Goal: Task Accomplishment & Management: Use online tool/utility

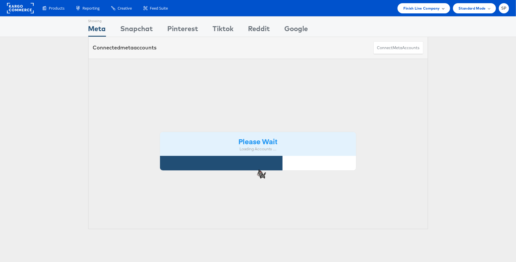
click at [438, 11] on div "Finish Line Company" at bounding box center [424, 8] width 53 height 10
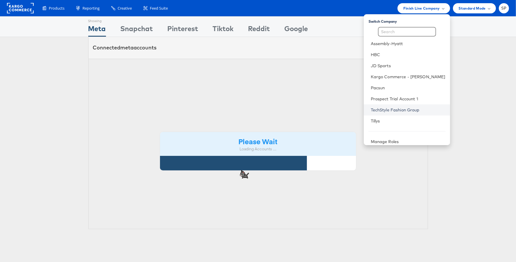
click at [404, 109] on link "TechStyle Fashion Group" at bounding box center [408, 110] width 75 height 6
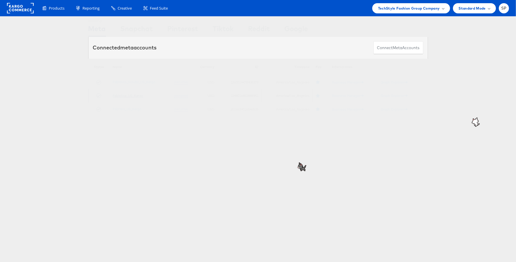
click at [130, 93] on link "Fabletics_US_Kargo" at bounding box center [128, 95] width 31 height 4
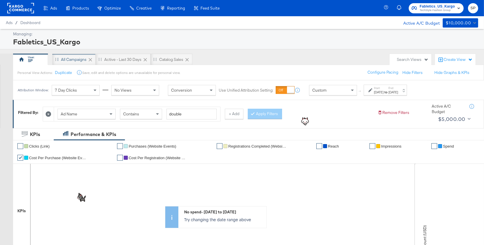
click at [79, 62] on div "All Campaigns" at bounding box center [73, 60] width 43 height 12
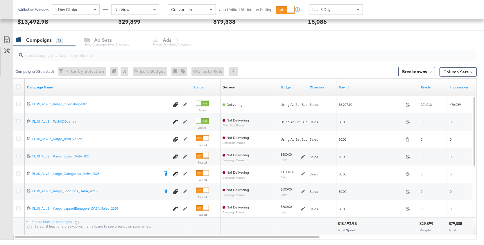
scroll to position [234, 0]
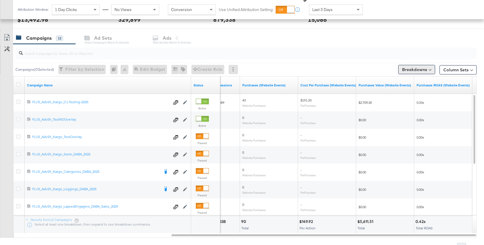
click at [424, 69] on button "Breakdowns" at bounding box center [416, 69] width 37 height 9
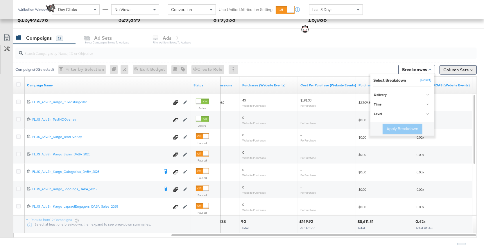
click at [469, 68] on button "Column Sets" at bounding box center [458, 69] width 37 height 9
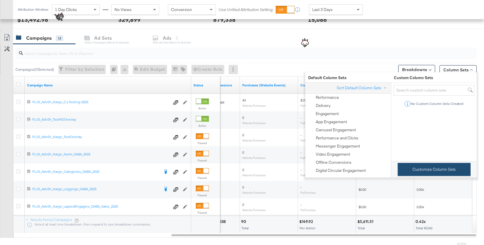
click at [421, 166] on button "Customize Column Sets" at bounding box center [434, 169] width 73 height 13
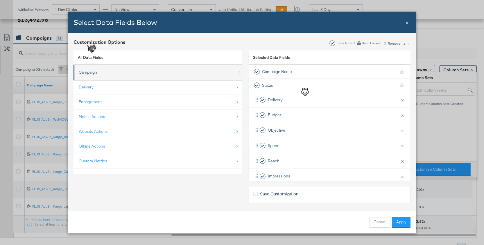
click at [186, 72] on div "Campaign" at bounding box center [158, 73] width 159 height 12
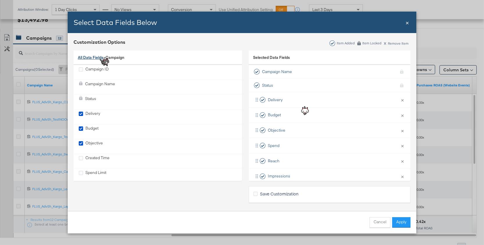
click at [86, 58] on link "All Data Fields" at bounding box center [91, 57] width 26 height 5
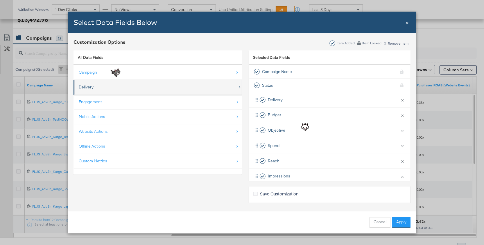
click at [92, 93] on div "Delivery" at bounding box center [158, 87] width 159 height 12
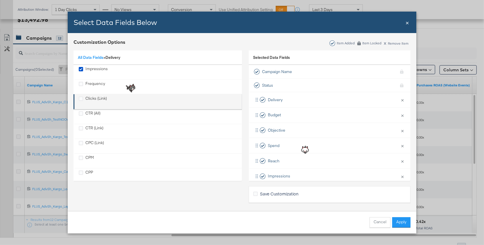
scroll to position [51, 0]
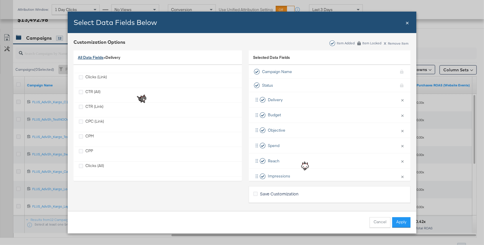
click at [92, 60] on link "All Data Fields" at bounding box center [91, 57] width 26 height 5
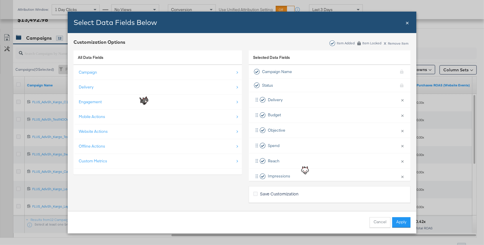
scroll to position [0, 0]
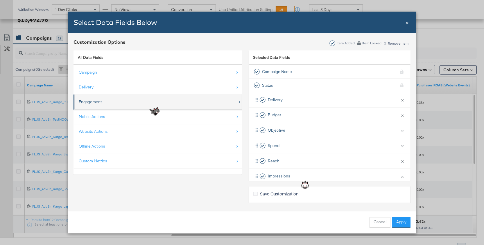
click at [95, 105] on div "Engagement" at bounding box center [158, 102] width 159 height 12
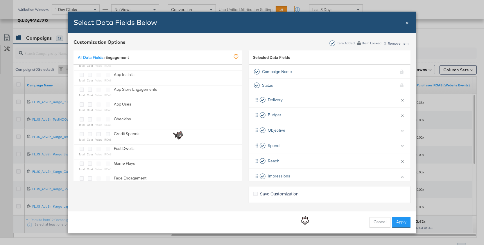
scroll to position [85, 0]
click at [93, 54] on div "All Data Fields » Engagement In Development This metric is still being tested a…" at bounding box center [157, 58] width 168 height 15
click at [94, 59] on link "All Data Fields" at bounding box center [91, 57] width 26 height 5
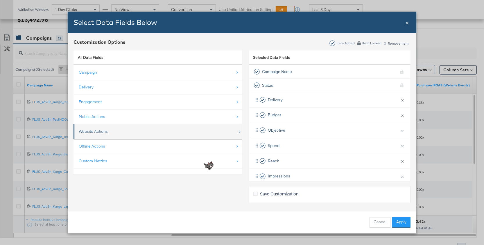
click at [95, 128] on div "Website Actions" at bounding box center [158, 132] width 159 height 12
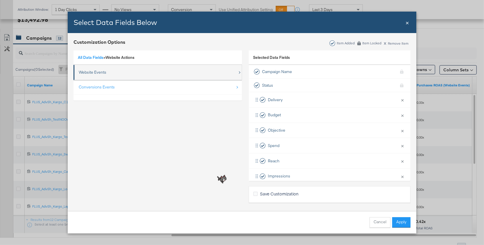
click at [115, 73] on div "Website Events" at bounding box center [158, 73] width 159 height 12
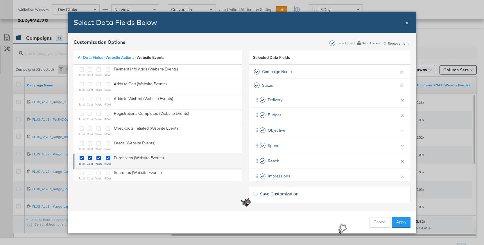
click at [107, 157] on icon "Bulk Add Locations Modal" at bounding box center [108, 158] width 4 height 4
click at [0, 0] on input "Bulk Add Locations Modal" at bounding box center [0, 0] width 0 height 0
click at [101, 157] on div "Bulk Add Locations Modal" at bounding box center [98, 158] width 7 height 7
click at [89, 157] on icon "Bulk Add Locations Modal" at bounding box center [90, 158] width 4 height 4
click at [0, 0] on input "Bulk Add Locations Modal" at bounding box center [0, 0] width 0 height 0
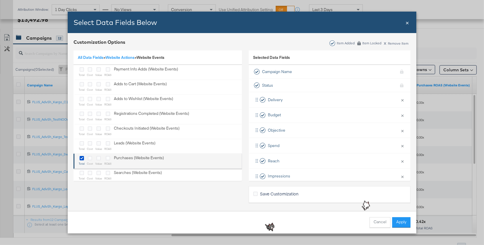
click at [78, 157] on li "total cost value ROAS Purchases (Website Events)" at bounding box center [157, 161] width 168 height 15
click at [82, 156] on icon "Bulk Add Locations Modal" at bounding box center [82, 158] width 4 height 4
click at [0, 0] on input "Bulk Add Locations Modal" at bounding box center [0, 0] width 0 height 0
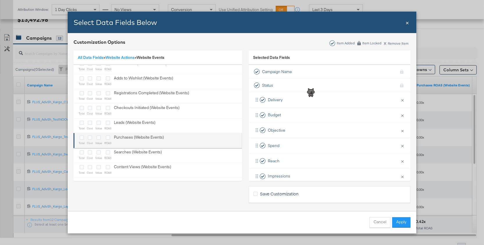
scroll to position [22, 0]
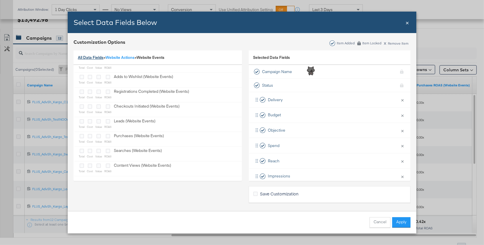
click at [96, 58] on link "All Data Fields" at bounding box center [91, 57] width 26 height 5
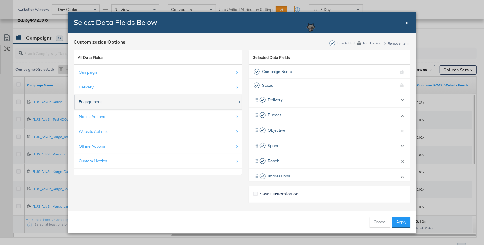
click at [112, 99] on div "Engagement" at bounding box center [158, 102] width 159 height 12
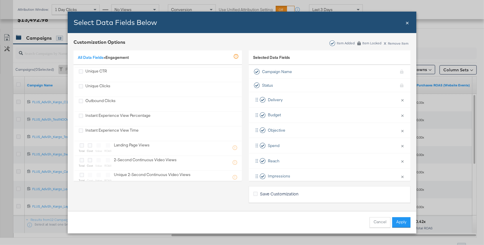
scroll to position [449, 0]
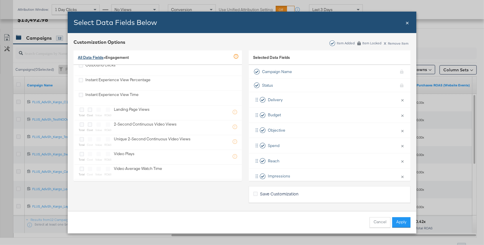
click at [89, 57] on link "All Data Fields" at bounding box center [91, 57] width 26 height 5
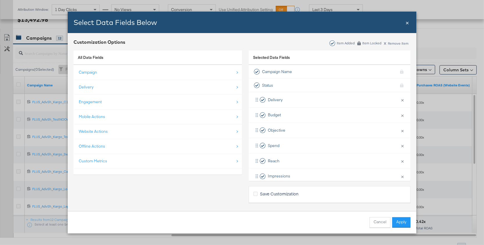
scroll to position [0, 0]
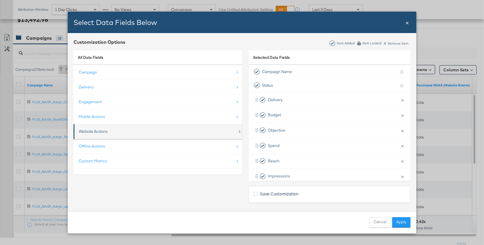
click at [100, 132] on div "Website Actions" at bounding box center [93, 132] width 29 height 6
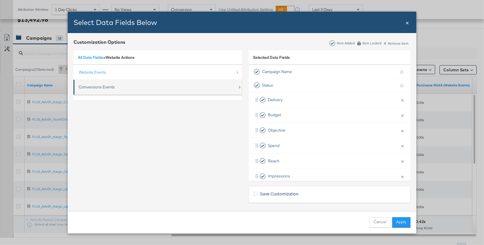
click at [129, 90] on div "Conversions Events" at bounding box center [158, 87] width 159 height 12
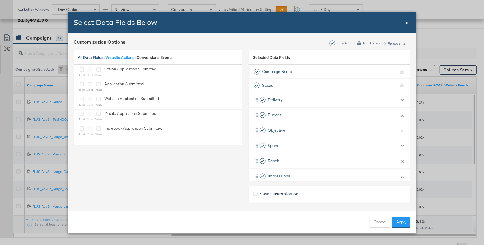
click at [92, 60] on link "All Data Fields" at bounding box center [91, 57] width 26 height 5
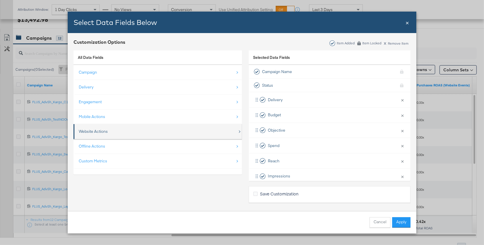
click at [110, 128] on div "Website Actions" at bounding box center [158, 132] width 159 height 12
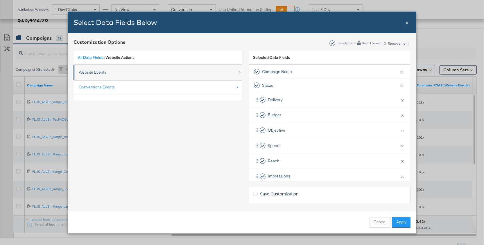
click at [117, 78] on div "Website Events" at bounding box center [158, 73] width 159 height 12
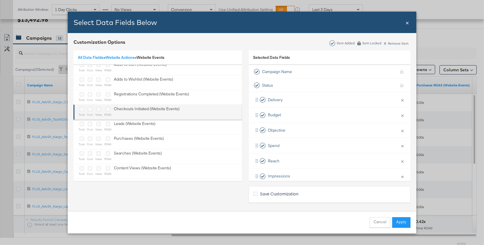
scroll to position [20, 0]
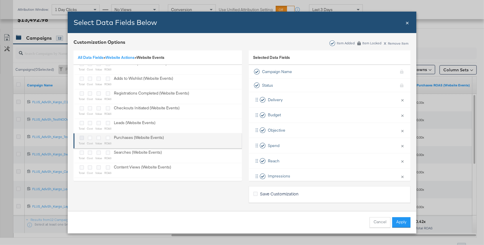
click at [80, 137] on icon "Bulk Add Locations Modal" at bounding box center [82, 138] width 4 height 4
click at [0, 0] on input "Bulk Add Locations Modal" at bounding box center [0, 0] width 0 height 0
click at [98, 137] on icon "Bulk Add Locations Modal" at bounding box center [98, 138] width 4 height 4
click at [0, 0] on input "Bulk Add Locations Modal" at bounding box center [0, 0] width 0 height 0
click at [92, 138] on icon "Bulk Add Locations Modal" at bounding box center [90, 138] width 4 height 4
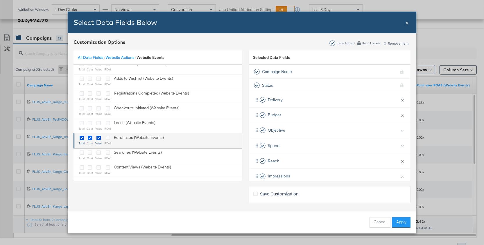
click at [0, 0] on input "Bulk Add Locations Modal" at bounding box center [0, 0] width 0 height 0
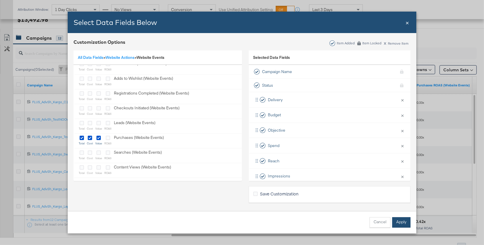
click at [406, 224] on button "Apply" at bounding box center [401, 223] width 18 height 10
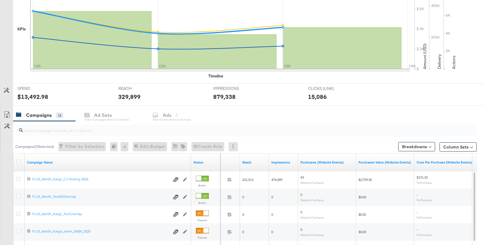
scroll to position [0, 0]
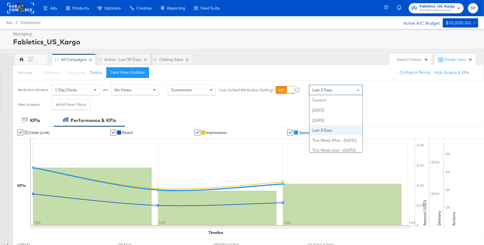
click at [326, 93] on div "Last 3 Days" at bounding box center [335, 90] width 53 height 10
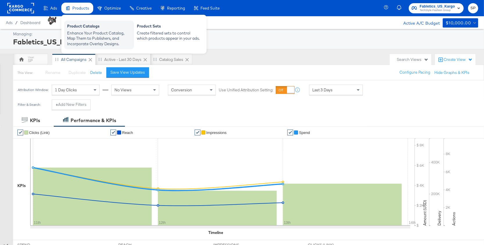
click at [86, 31] on div "Enhance Your Product Catalog, Map Them to Publishers, and Incorporate Overlay D…" at bounding box center [99, 39] width 64 height 16
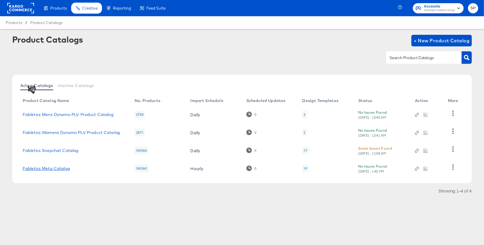
click at [45, 167] on link "Fabletics Meta Catalog" at bounding box center [46, 168] width 47 height 5
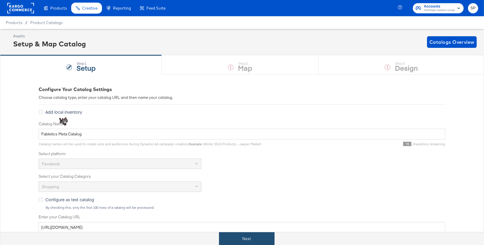
click at [230, 237] on button "Next" at bounding box center [246, 239] width 55 height 13
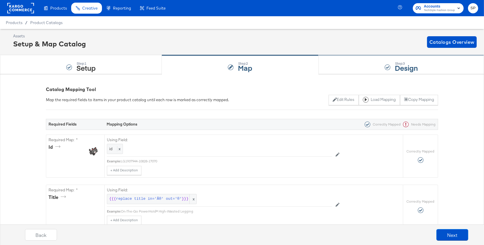
click at [333, 74] on div "Step: 3 Design" at bounding box center [401, 64] width 165 height 19
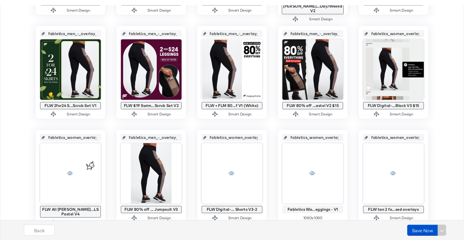
scroll to position [340, 0]
